Goal: Check status

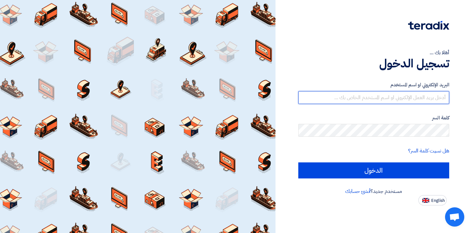
click at [366, 97] on input "text" at bounding box center [373, 97] width 151 height 13
paste input "[EMAIL_ADDRESS][DOMAIN_NAME]"
type input "[EMAIL_ADDRESS][DOMAIN_NAME]"
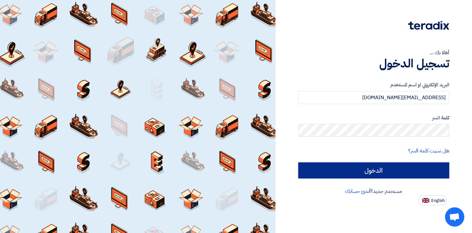
click at [368, 166] on input "الدخول" at bounding box center [373, 171] width 151 height 16
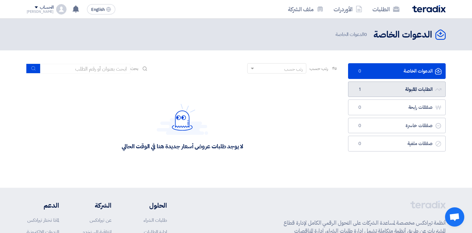
click at [410, 88] on link "الطلبات المقبولة الطلبات المقبولة 1" at bounding box center [397, 90] width 98 height 16
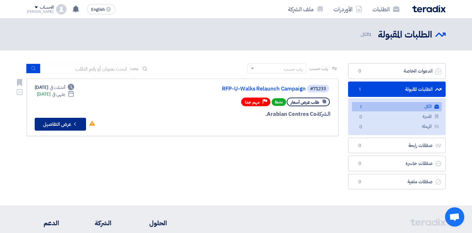
click at [60, 124] on button "Check details عرض التفاصيل" at bounding box center [60, 124] width 51 height 13
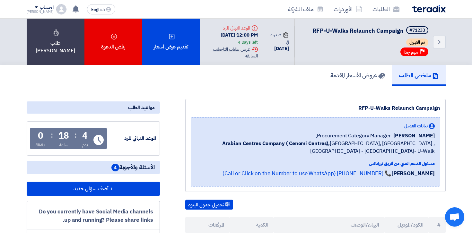
click at [236, 52] on div "Extension History عرض طلبات التاجيلات السابقه" at bounding box center [231, 52] width 53 height 13
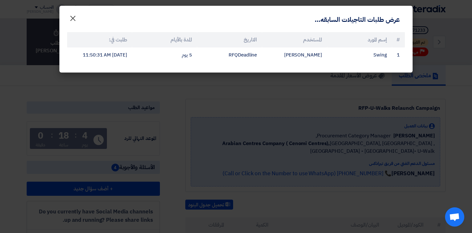
click at [71, 20] on span "×" at bounding box center [73, 17] width 8 height 19
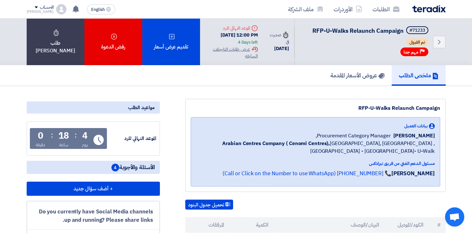
click at [416, 55] on span "مهم جدا" at bounding box center [411, 52] width 15 height 6
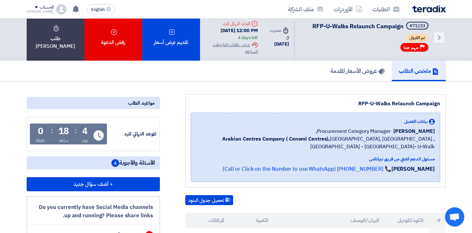
scroll to position [6, 0]
